Goal: Navigation & Orientation: Find specific page/section

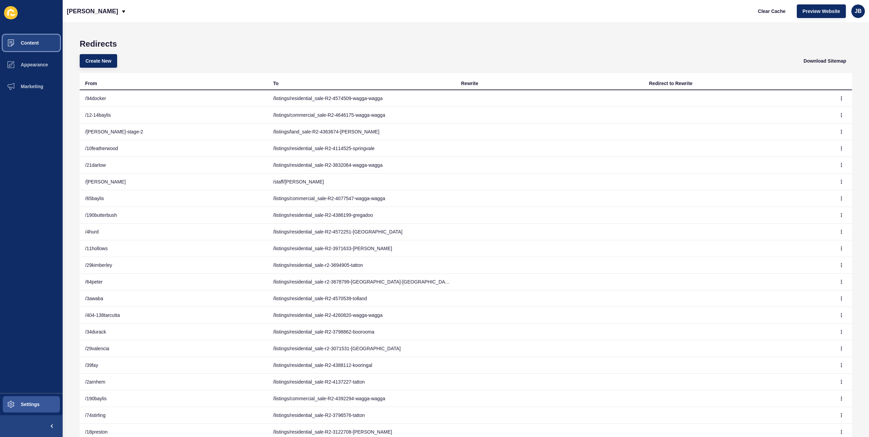
click at [22, 42] on span "Content" at bounding box center [19, 42] width 40 height 5
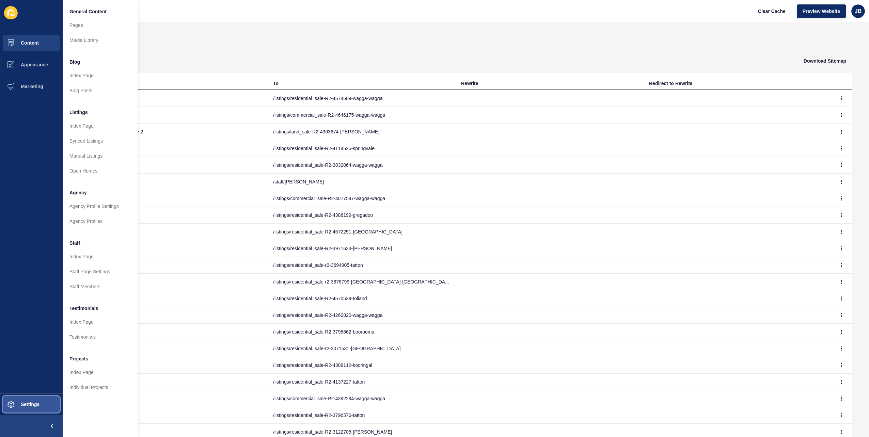
click at [33, 401] on button "Settings" at bounding box center [31, 405] width 63 height 22
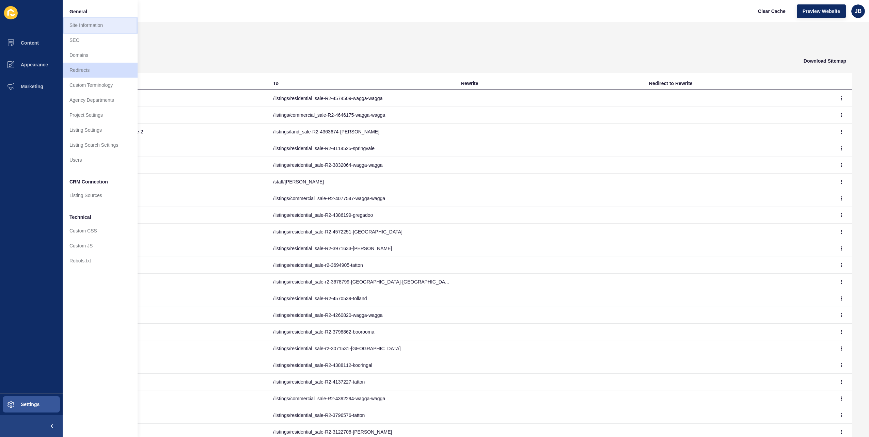
click at [92, 29] on link "Site Information" at bounding box center [100, 25] width 75 height 15
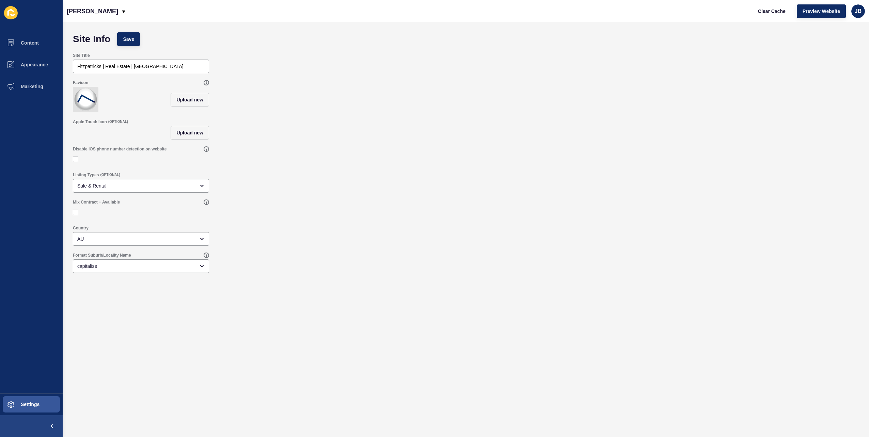
click at [280, 267] on div "Format Suburb/Locality Name capitalise" at bounding box center [465, 262] width 793 height 27
click at [17, 407] on span "Settings" at bounding box center [19, 404] width 41 height 5
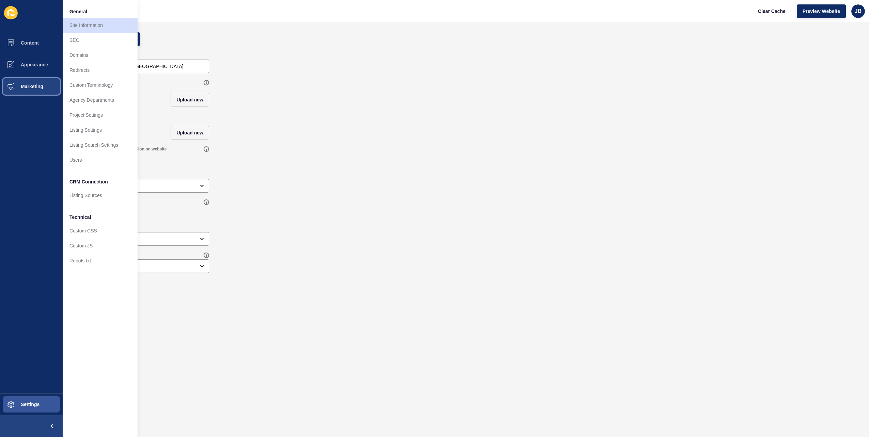
click at [30, 96] on button "Marketing" at bounding box center [31, 87] width 63 height 22
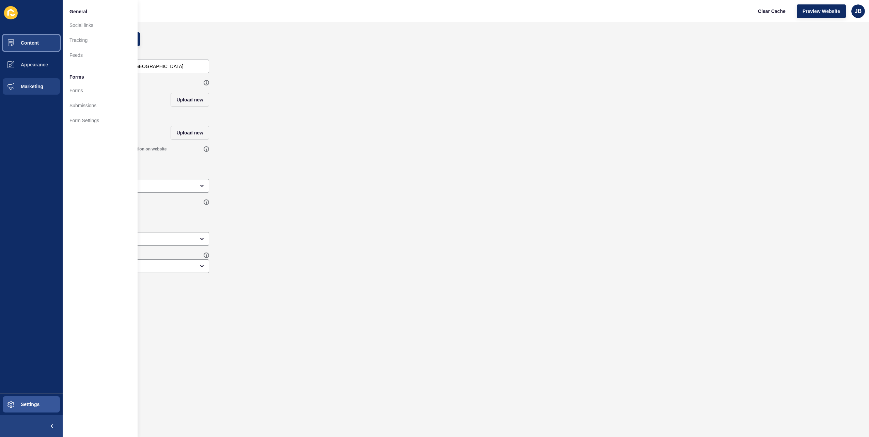
click at [24, 44] on span "Content" at bounding box center [19, 42] width 40 height 5
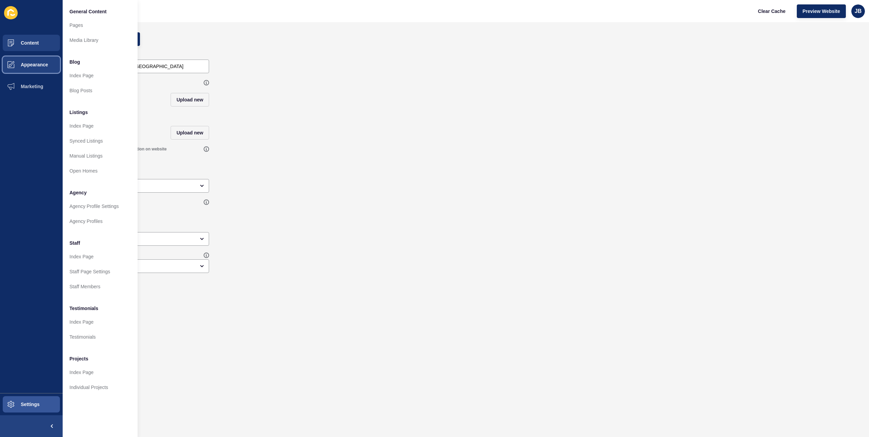
click at [34, 68] on button "Appearance" at bounding box center [31, 65] width 63 height 22
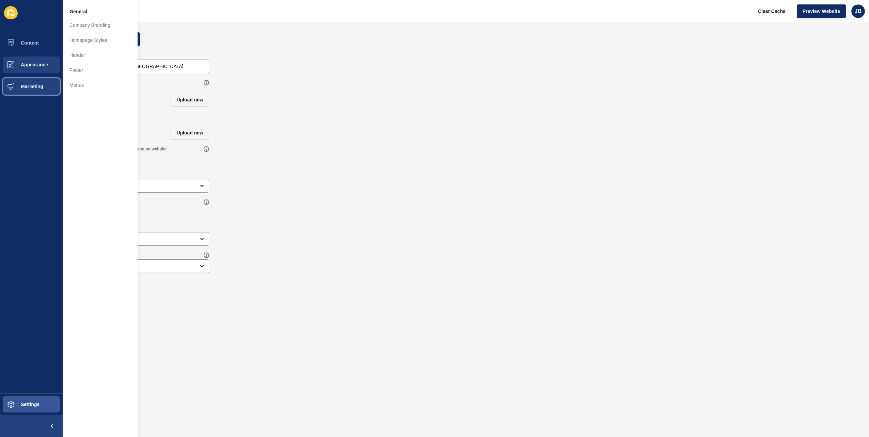
click at [32, 90] on button "Marketing" at bounding box center [31, 87] width 63 height 22
click at [33, 43] on span "Content" at bounding box center [19, 42] width 40 height 5
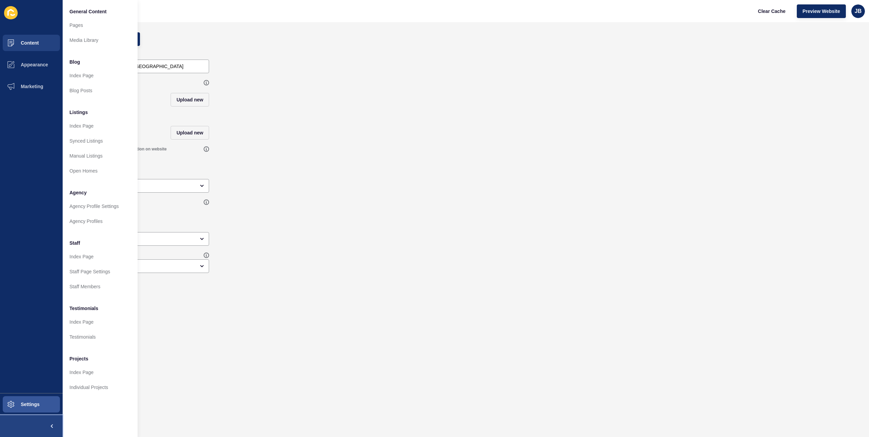
click at [43, 426] on span at bounding box center [52, 427] width 22 height 22
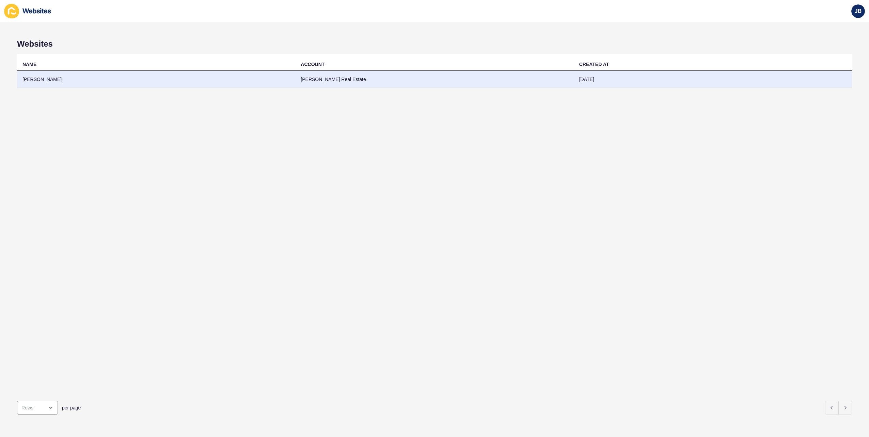
click at [44, 78] on td "[PERSON_NAME]" at bounding box center [156, 79] width 278 height 17
